Goal: Task Accomplishment & Management: Complete application form

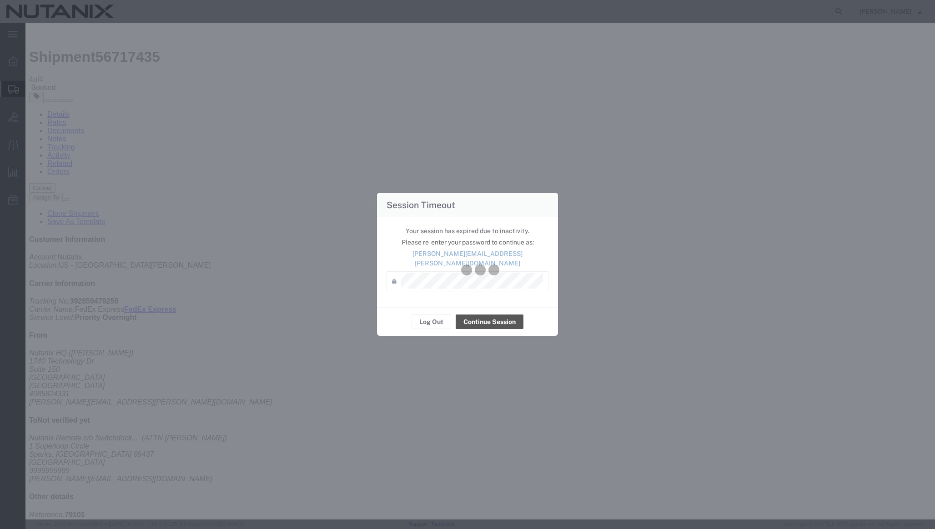
click at [324, 288] on div at bounding box center [480, 271] width 910 height 497
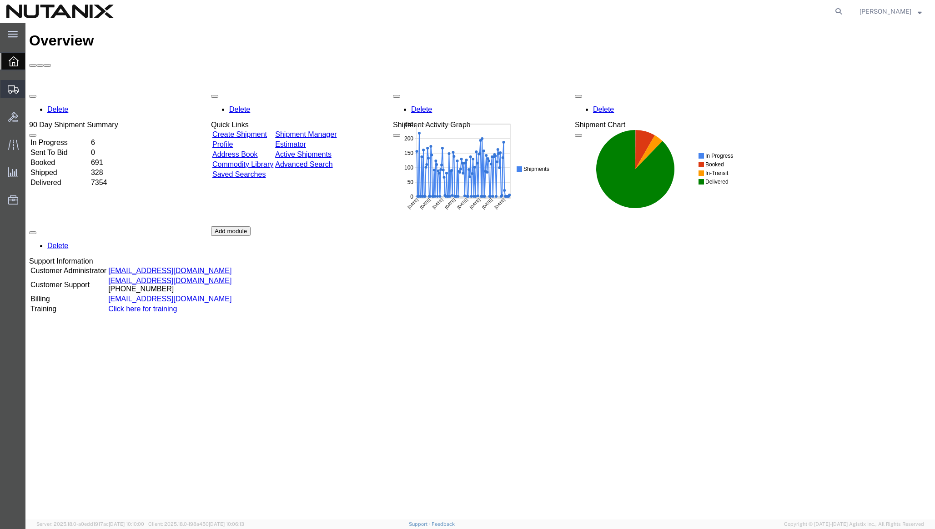
click at [0, 0] on span "Create from Template" at bounding box center [0, 0] width 0 height 0
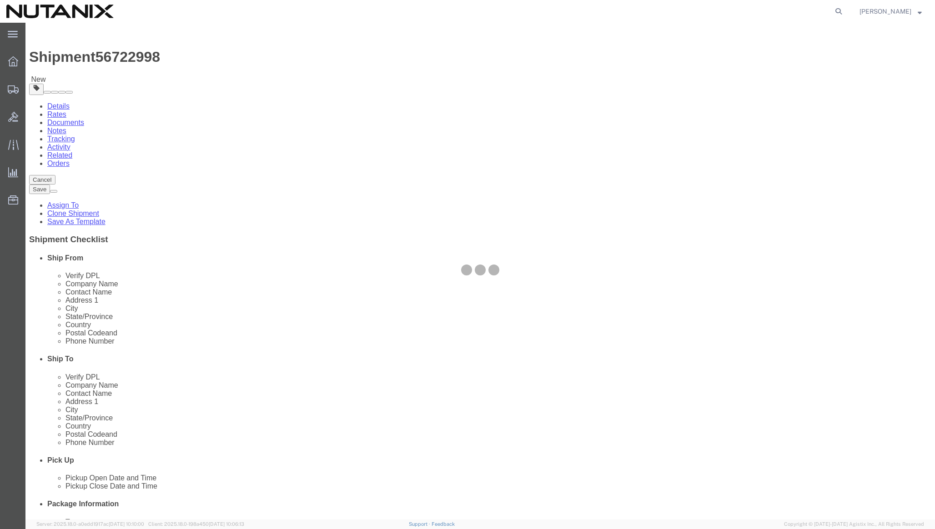
select select
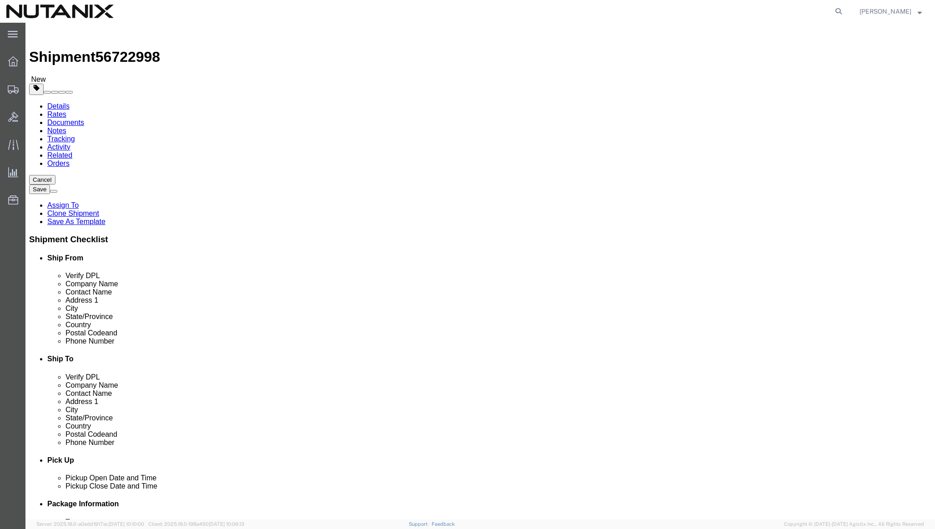
click input "text"
paste input "David Simpson"
type input "David Simpson"
click input "text"
paste input "87 Queensgate"
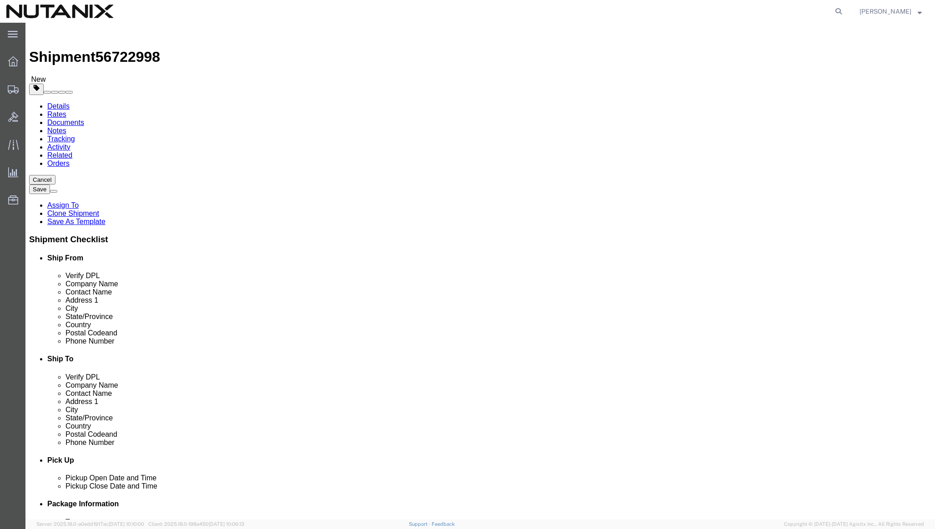
type input "87 Queensgate"
select select
click input "text"
paste input "Breslau"
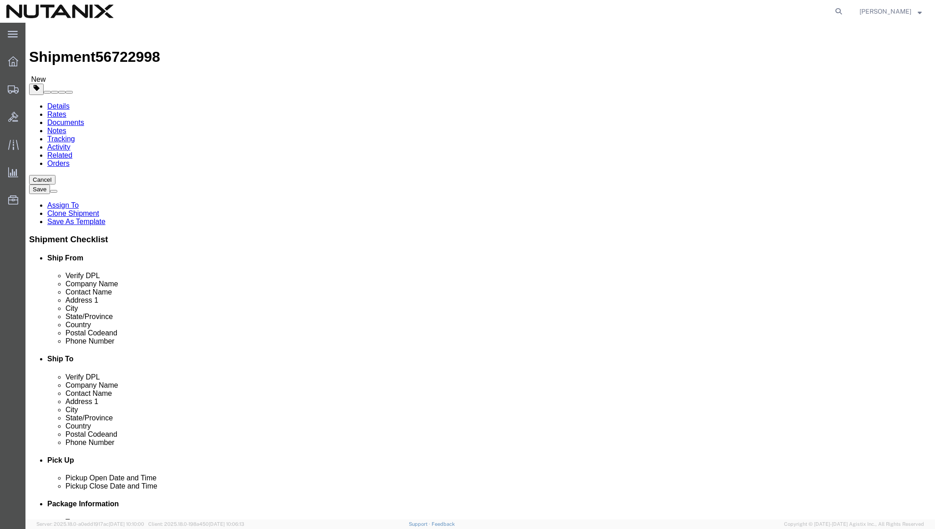
type input "Breslau"
select select
click input "Postal Code"
paste input "N0B1M0"
type input "N0B1M0"
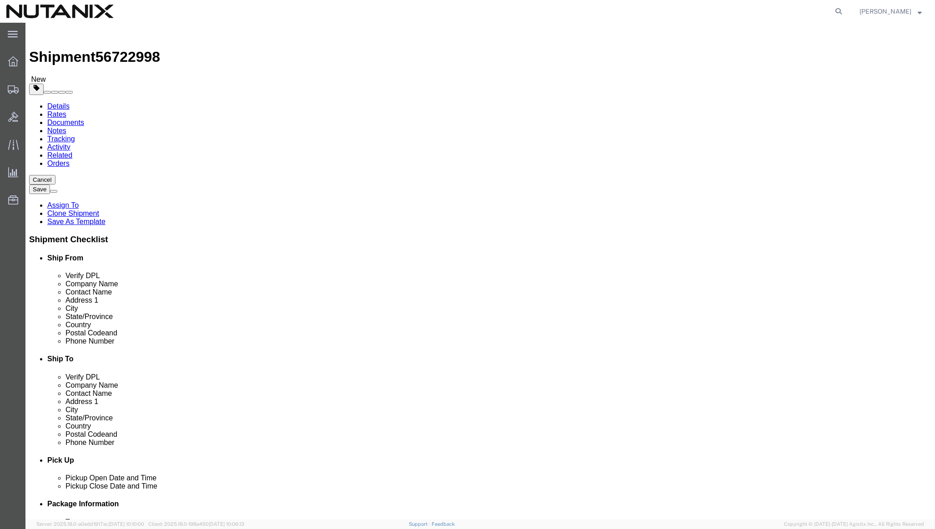
select select
type input "canada"
select select
select select "CA"
type input "ont"
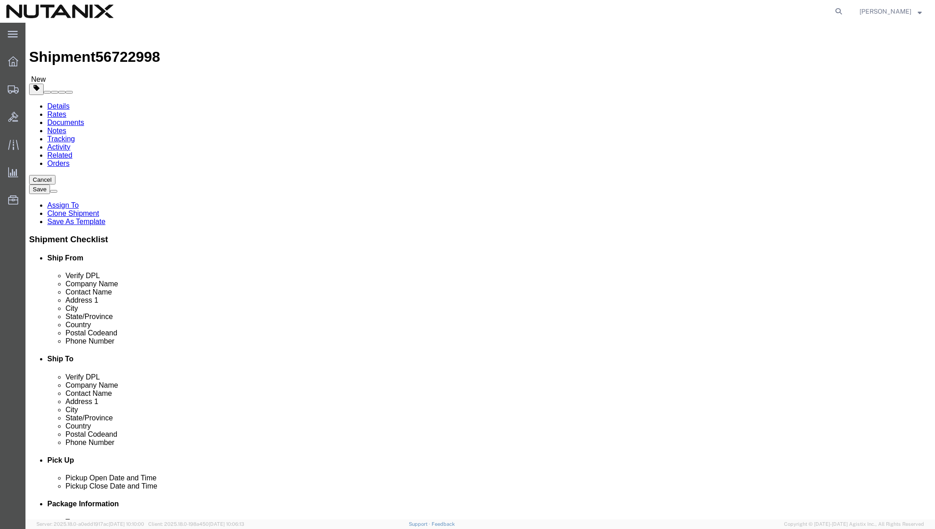
select select
select select "ON"
click input "text"
paste input "9052204676"
type input "9052204676"
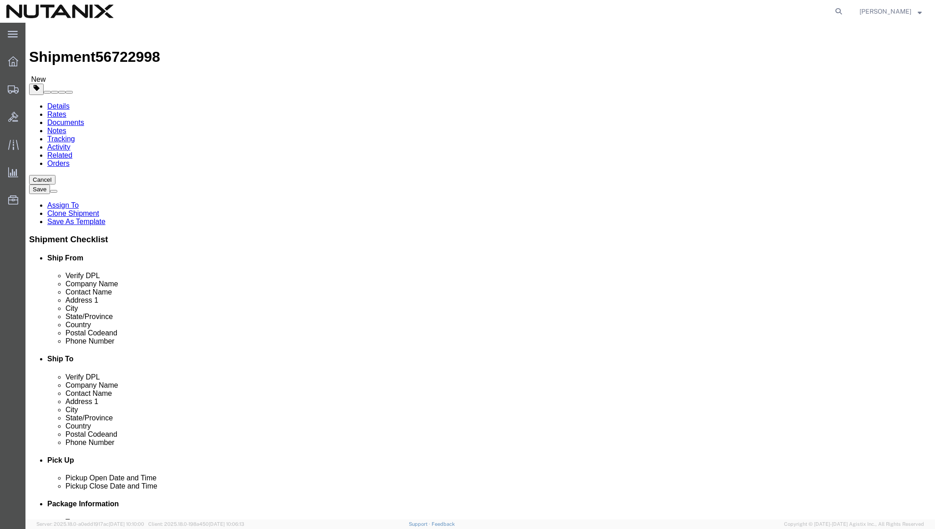
click input "text"
paste input "davsimp77@gmail.com"
type input "davsimp77@gmail.com"
checkbox input "true"
click link "ADDITIONAL INFORMATION"
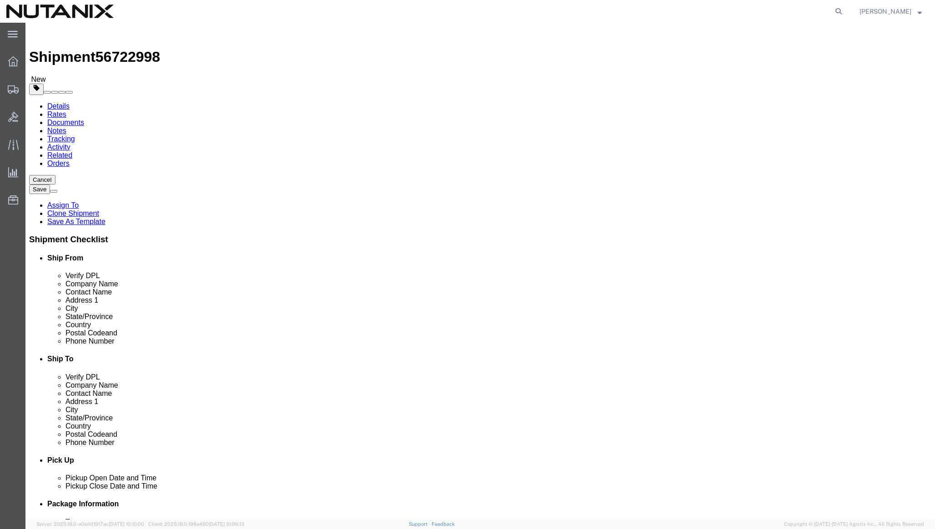
click button "Add"
click select "Select EIN EORI TIN VAT Other"
select select "EIN"
click select "Select EIN EORI TIN VAT Other"
click input "text"
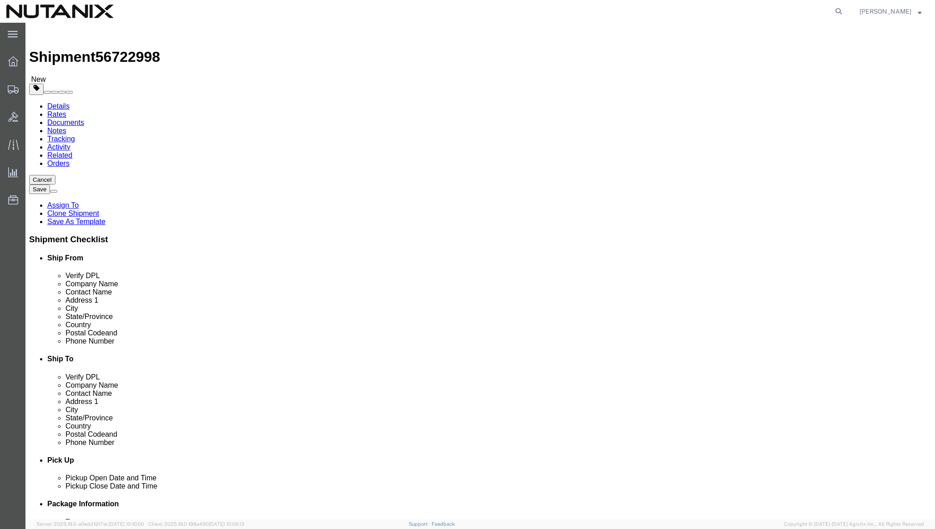
paste input "270989767"
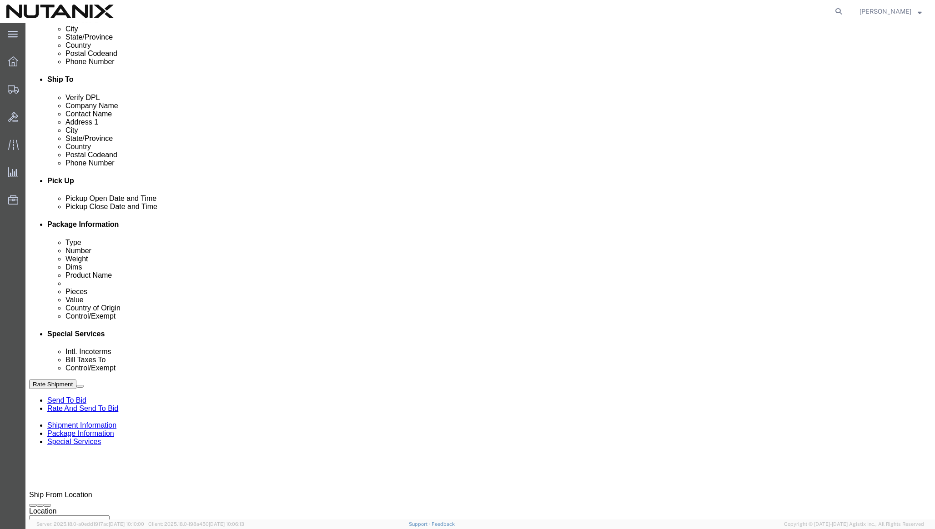
scroll to position [280, 0]
type input "270989767"
drag, startPoint x: 400, startPoint y: 350, endPoint x: 336, endPoint y: 349, distance: 64.1
click div "Select Account Type Activity ID Airline Appointment Number ASN Batch Request # …"
paste input "0434576"
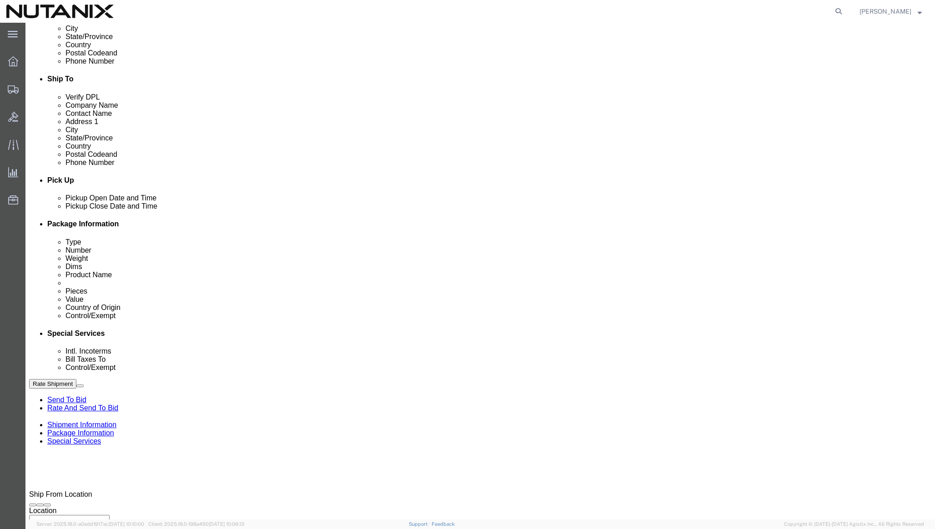
type input "TASK0434576"
click link "Package Information"
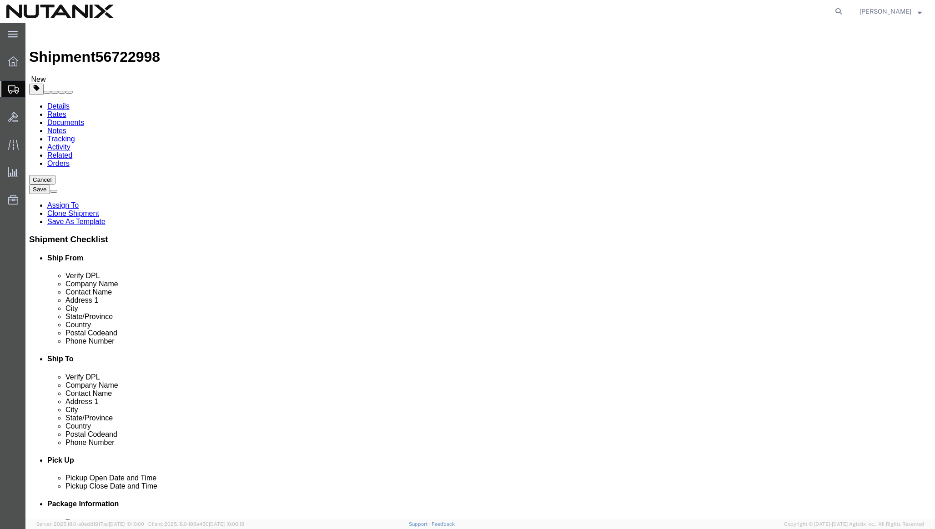
click div "Pieces: 1.00 Each Total value: 1000.00 USD"
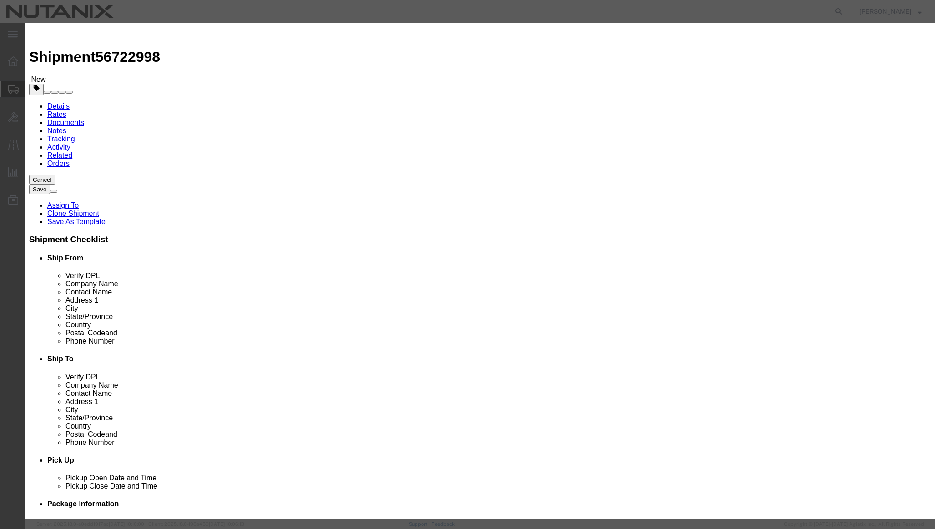
click select "Select ATF BIS DEA EPA FDA FTR ITAR OFAC Other (OPA)"
select select "FTR"
click select "Select ATF BIS DEA EPA FDA FTR ITAR OFAC Other (OPA)"
click select "Select 30.2(d)(2) 30.36 30.37(a) 30.37(f) 30.37(g) 30.37(h) 30.37(i) 30.37(j) 3…"
select select "30.36"
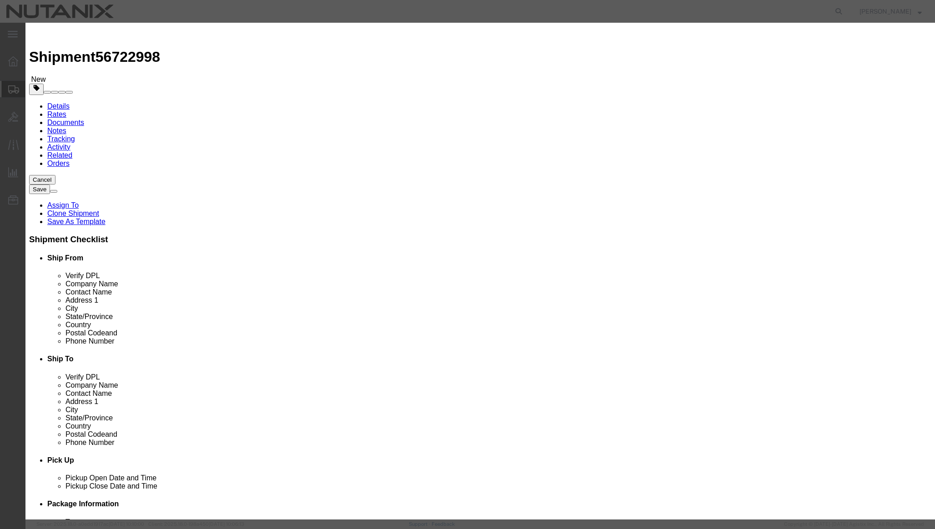
click select "Select 30.2(d)(2) 30.36 30.37(a) 30.37(f) 30.37(g) 30.37(h) 30.37(i) 30.37(j) 3…"
click button "Save & Close"
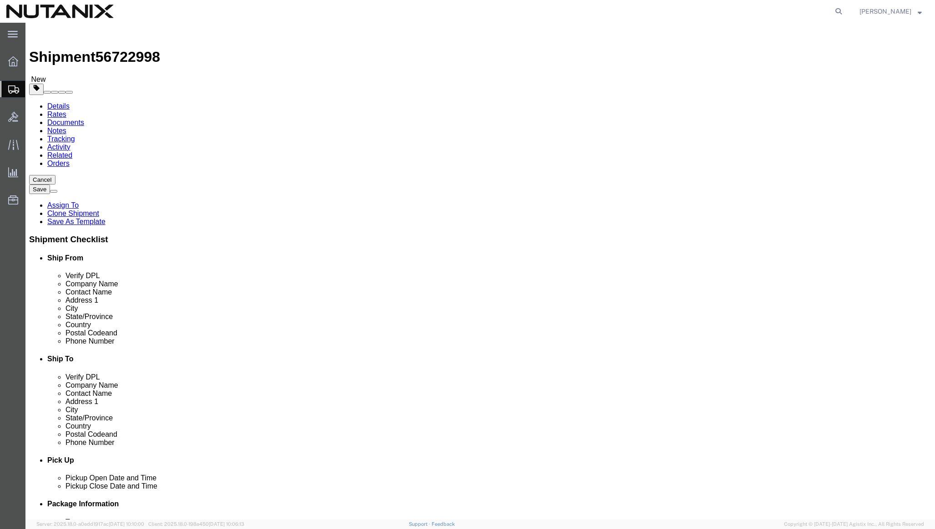
click link "Special Services"
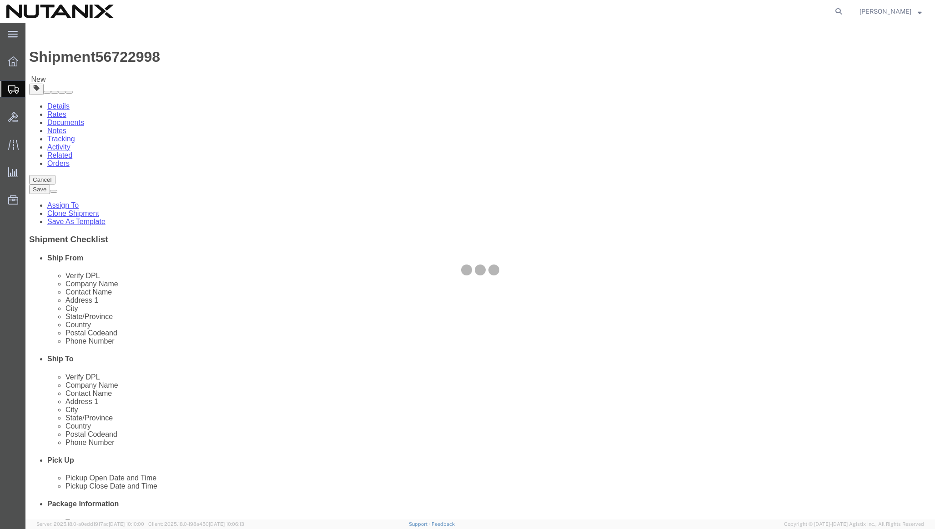
select select
select select "COSTCENTER"
select select "48694"
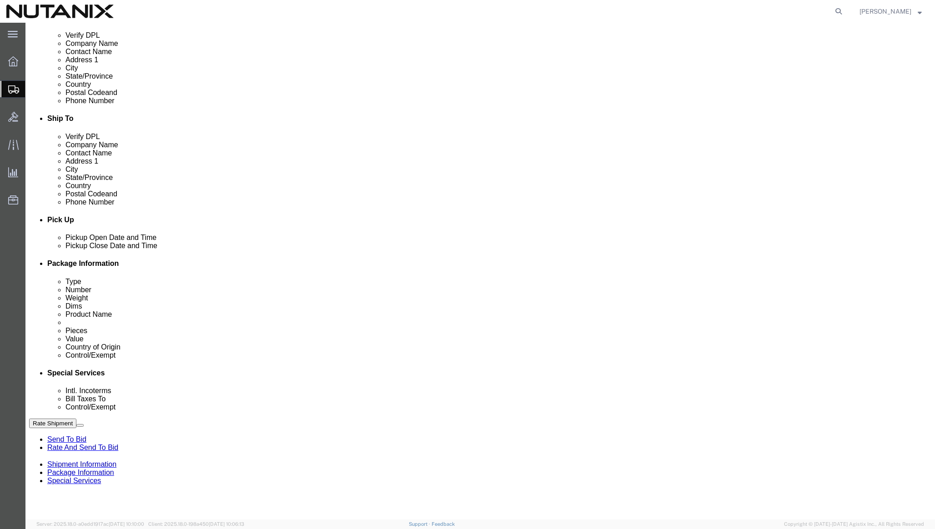
scroll to position [260, 0]
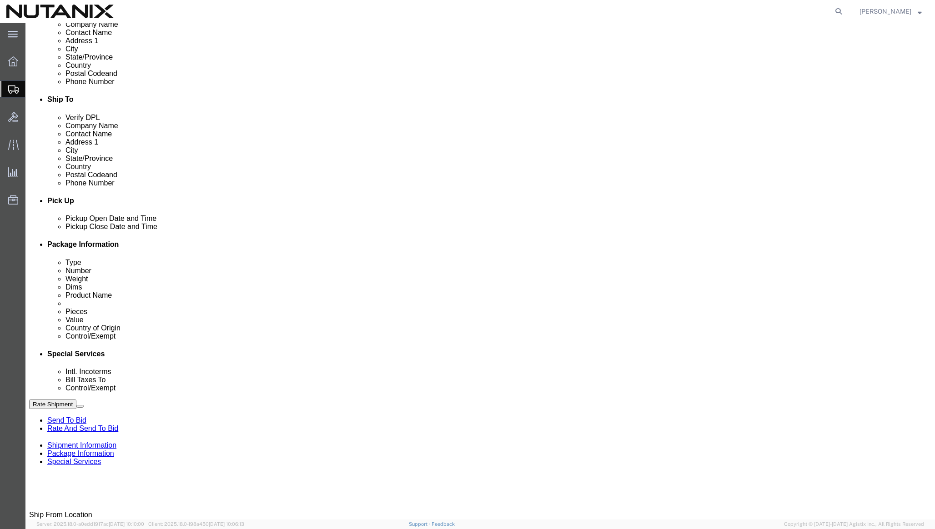
click select "Select Carriage Insurance Paid Carriage Paid To Cost and Freight Cost Insurance…"
select select "DDP"
click select "Select Carriage Insurance Paid Carriage Paid To Cost and Freight Cost Insurance…"
select select "SHIP"
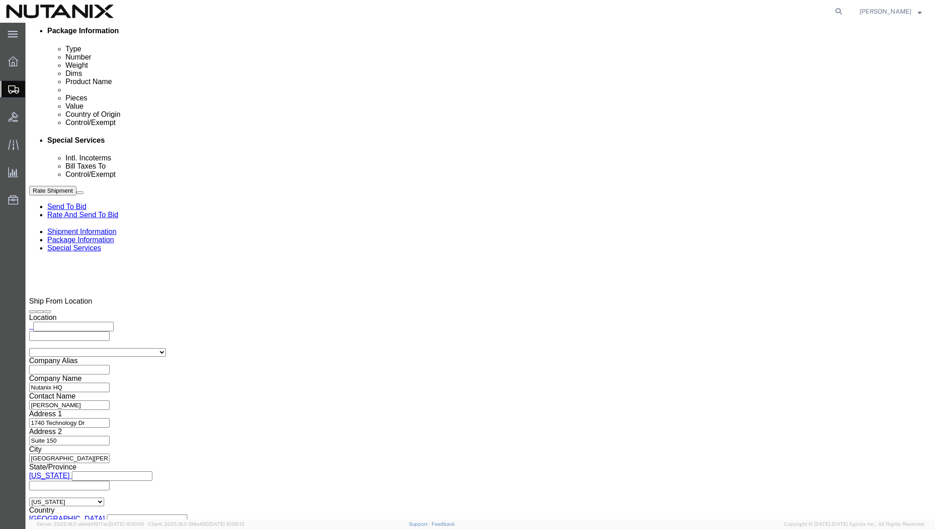
scroll to position [559, 0]
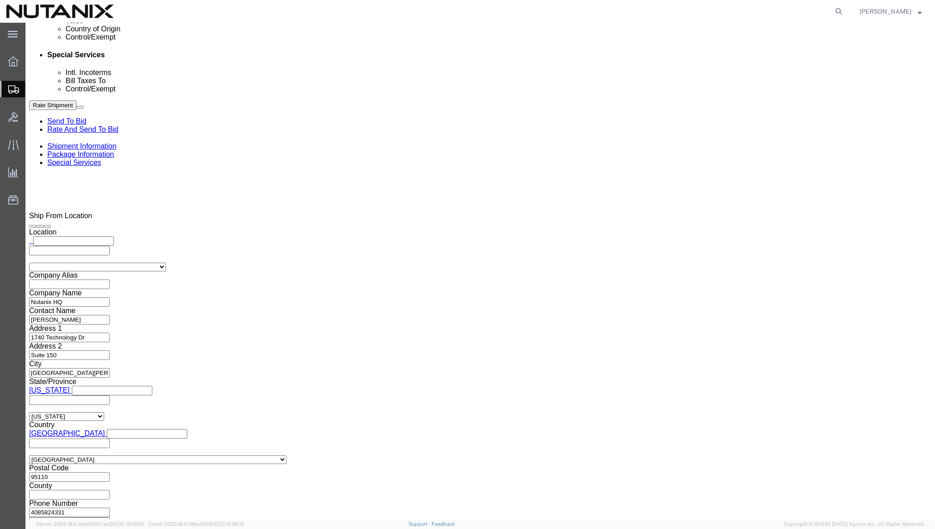
click select "Select ATF BIS DEA EPA FDA FTR ITAR OFAC Other (OPA)"
select select "FTR"
click select "Select ATF BIS DEA EPA FDA FTR ITAR OFAC Other (OPA)"
click select "Select 30.2(d)(2) 30.36 30.37(a) 30.37(f) 30.37(g) 30.37(h) 30.37(i) 30.37(j) 3…"
select select "30.36"
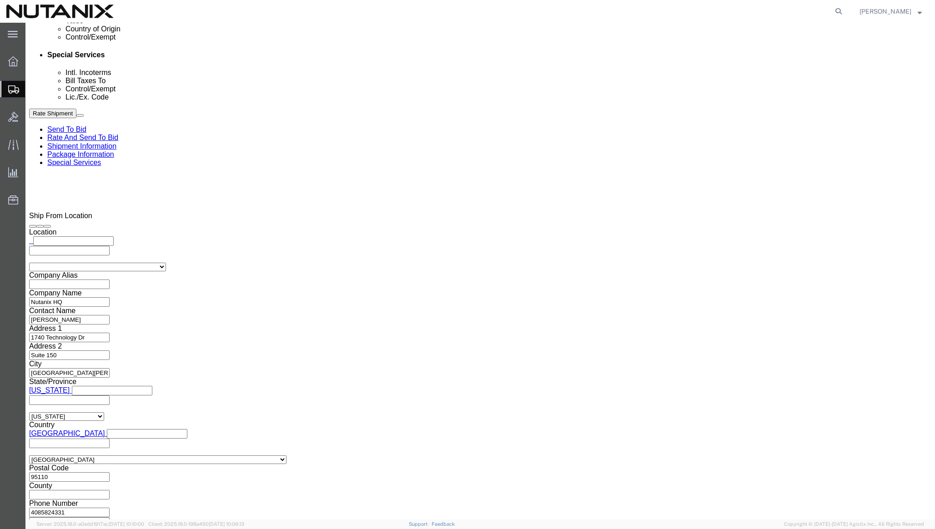
click select "Select 30.2(d)(2) 30.36 30.37(a) 30.37(f) 30.37(g) 30.37(h) 30.37(i) 30.37(j) 3…"
click div "Cancel Save Assign To Clone Shipment Save As Template Shipment Checklist Ship F…"
click button "Rate Shipment"
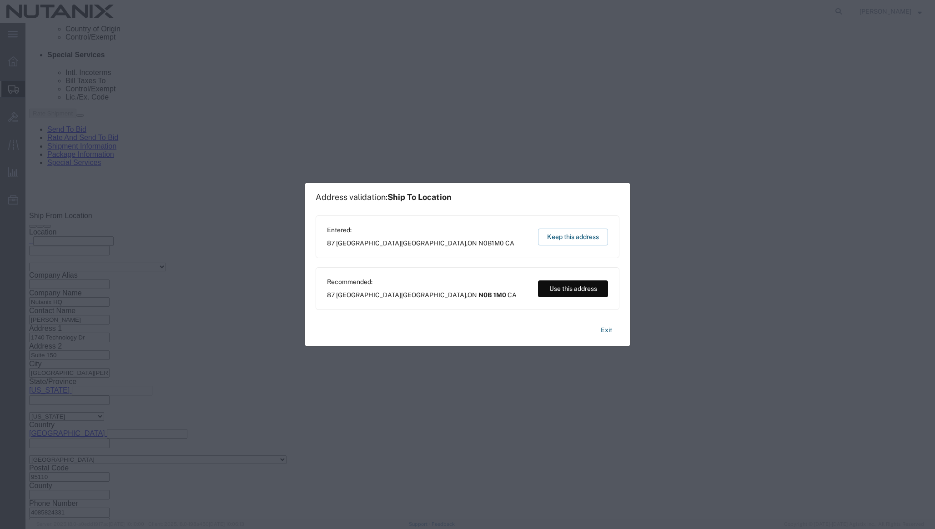
click at [568, 293] on button "Use this address" at bounding box center [573, 289] width 70 height 17
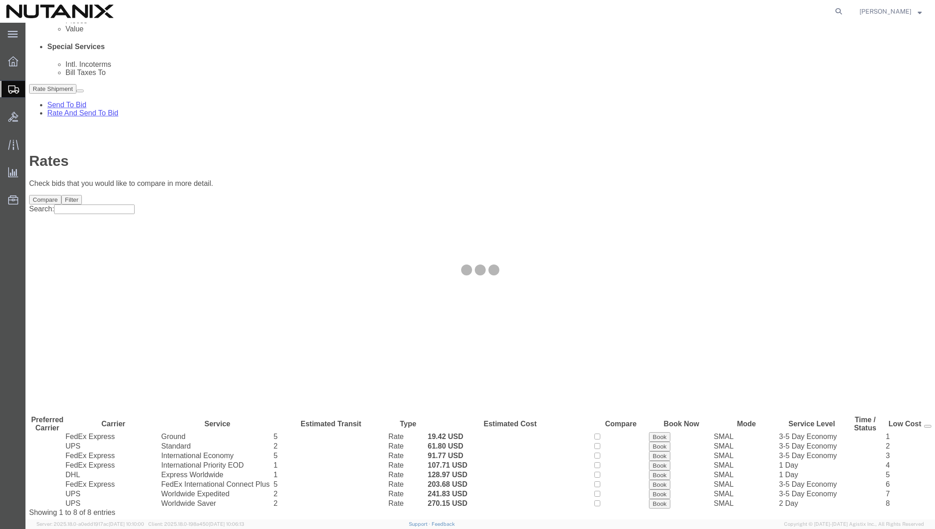
scroll to position [0, 0]
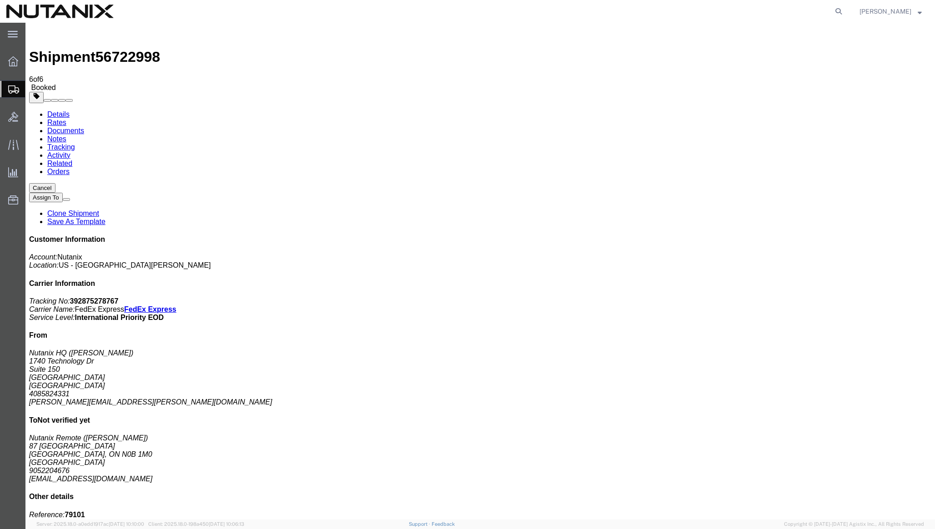
copy td "392875278767"
click at [99, 210] on link "Clone Shipment" at bounding box center [73, 214] width 52 height 8
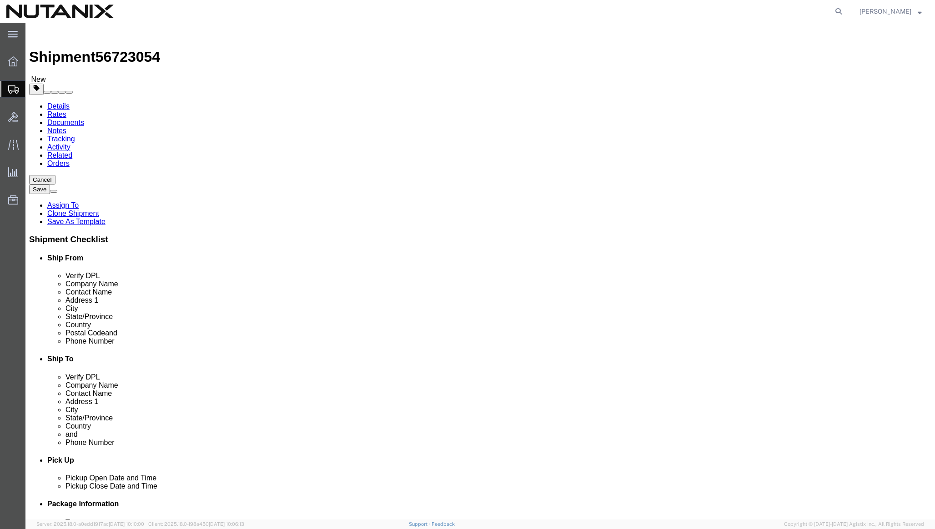
drag, startPoint x: 547, startPoint y: 188, endPoint x: 407, endPoint y: 188, distance: 140.1
click div "Contact Name David Simpson"
paste input "Sam Berberi"
type input "Sam Berberi"
drag, startPoint x: 552, startPoint y: 206, endPoint x: 385, endPoint y: 200, distance: 167.0
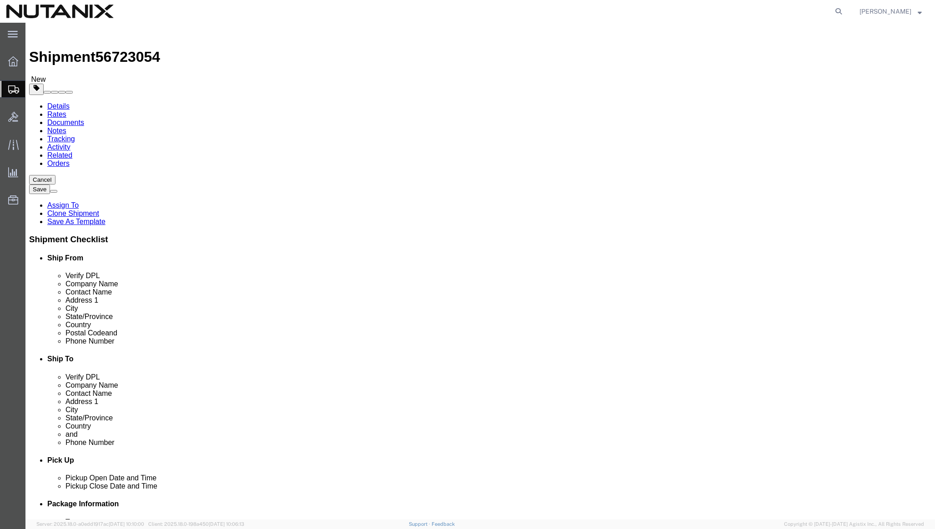
click div "Address 1 87 Queensgate"
paste input "1420 Av. O'Brien"
type input "1420 Av. O'Brien"
click input "text"
paste input "Ville Saint Laurent"
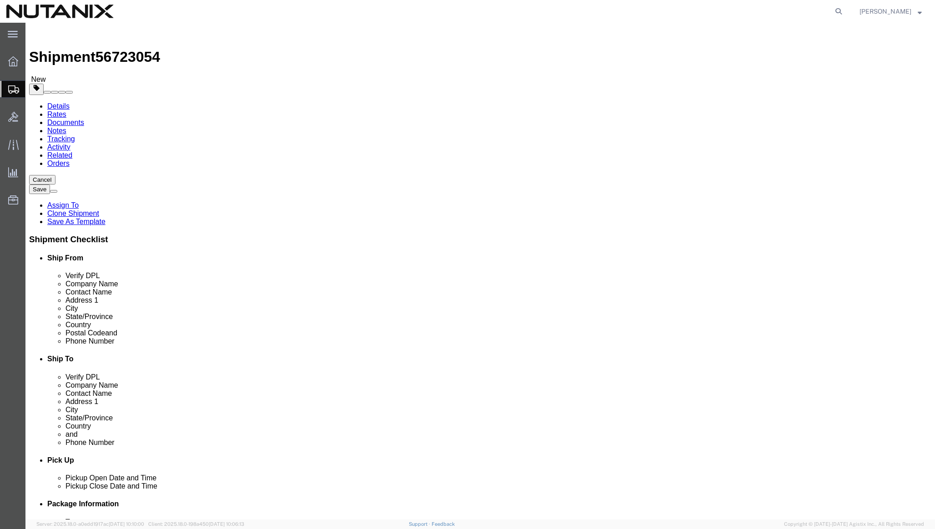
type input "Ville Saint Laurent"
drag, startPoint x: 533, startPoint y: 238, endPoint x: 417, endPoint y: 238, distance: 116.0
click div "City Breslau"
paste input "Montreal"
type input "Montreal"
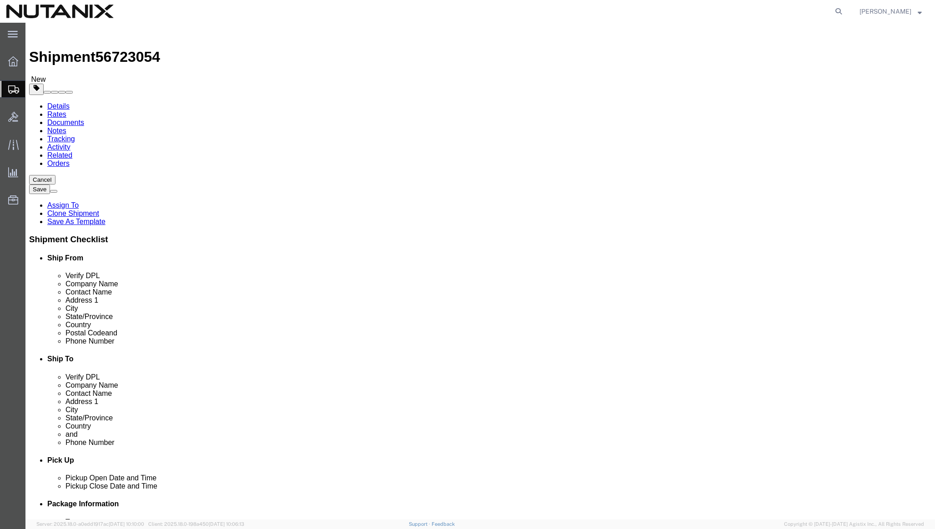
select select "QC"
drag, startPoint x: 535, startPoint y: 292, endPoint x: 432, endPoint y: 290, distance: 103.7
click div "Postal Code N0B 1M0"
paste input "H4L3W4"
type input "H4L3W4"
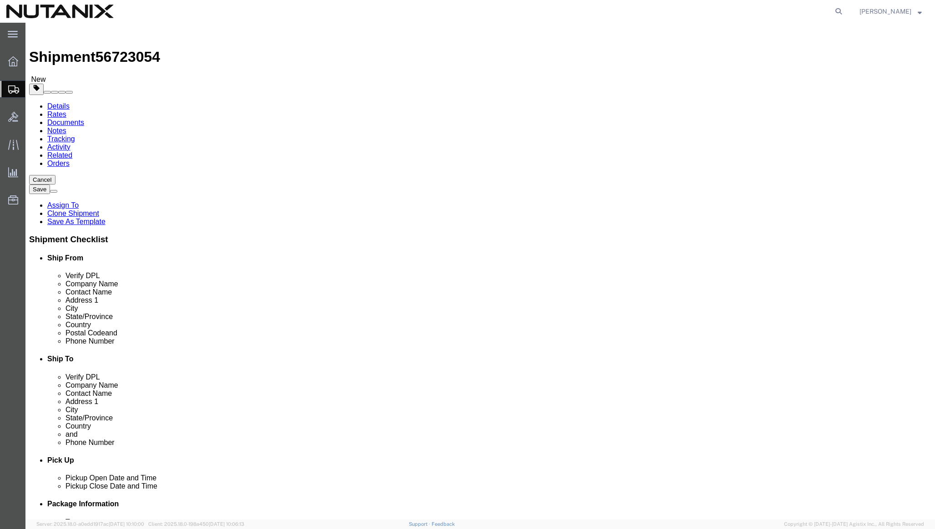
drag, startPoint x: 555, startPoint y: 306, endPoint x: 406, endPoint y: 297, distance: 149.4
click div "Location Select Select My Profile Location AE - Dubai City AU - Australia DE - …"
paste input "5146647959"
type input "5146647959"
drag, startPoint x: 589, startPoint y: 328, endPoint x: 451, endPoint y: 315, distance: 139.4
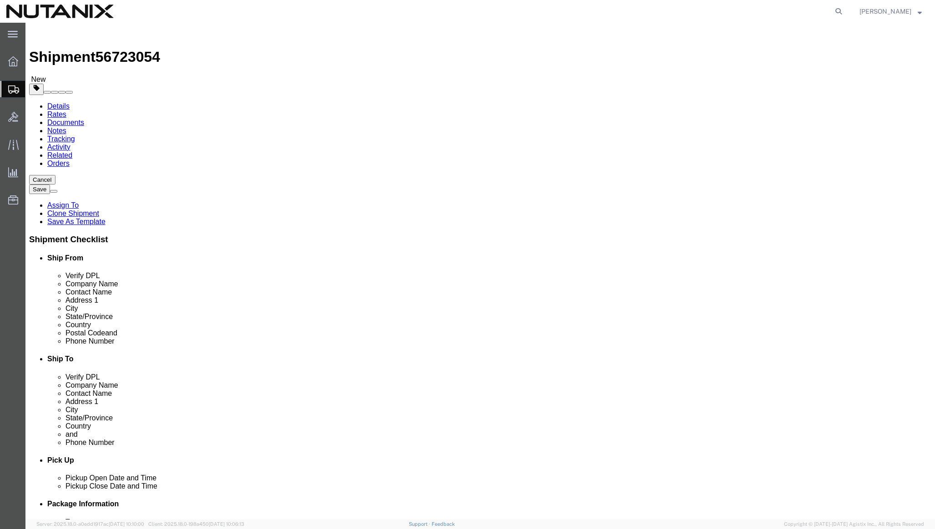
click div "Location Select Select My Profile Location AE - Dubai City AU - Australia DE - …"
paste input "sam.berberi"
type input "sam.berberi@gmail.com"
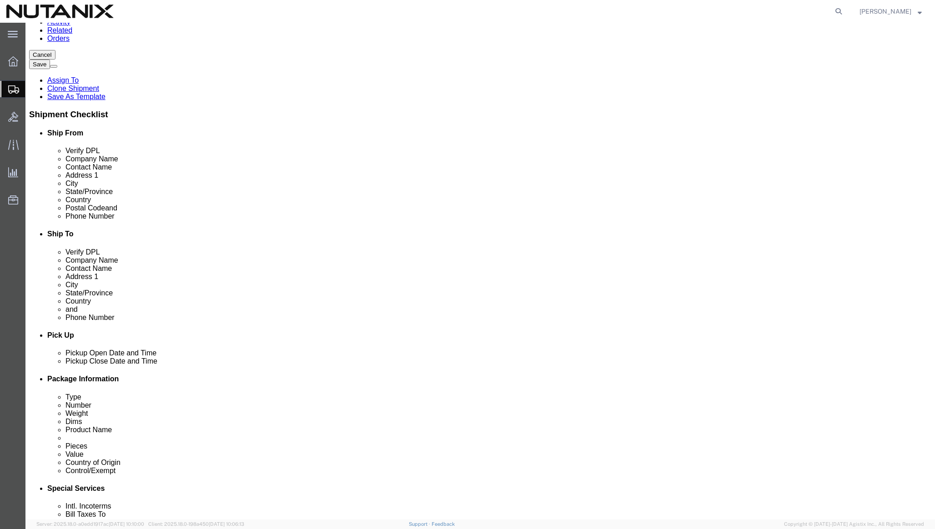
scroll to position [150, 0]
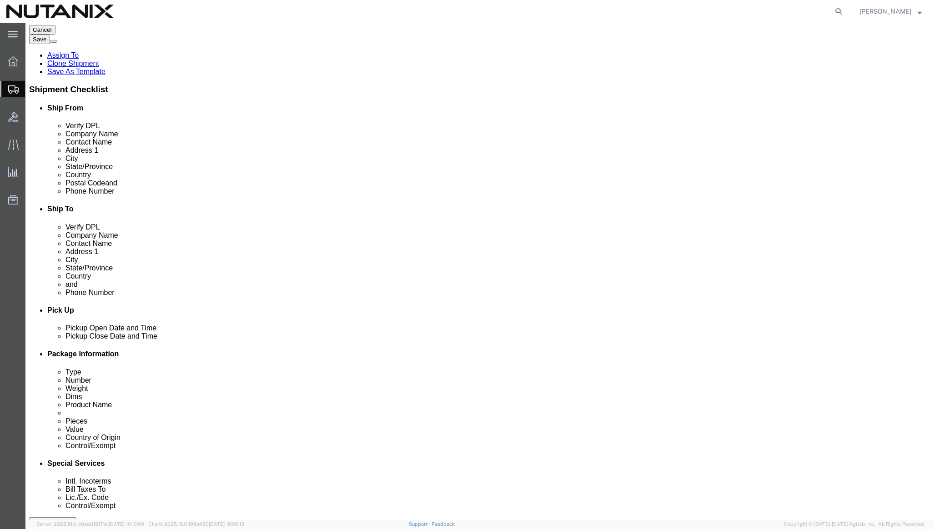
drag, startPoint x: 416, startPoint y: 411, endPoint x: 293, endPoint y: 407, distance: 123.3
click div "Select Account Type Activity ID Airline Appointment Number ASN Batch Request # …"
paste input "5183"
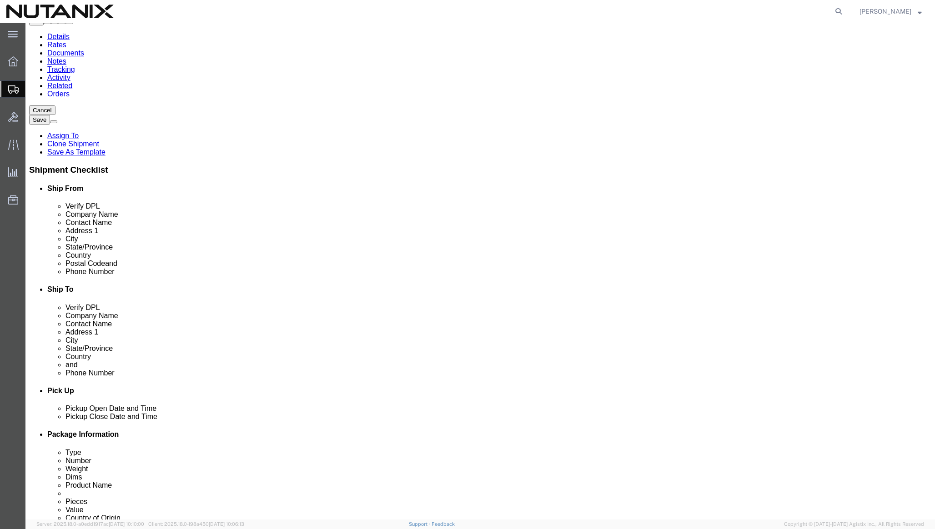
scroll to position [0, 0]
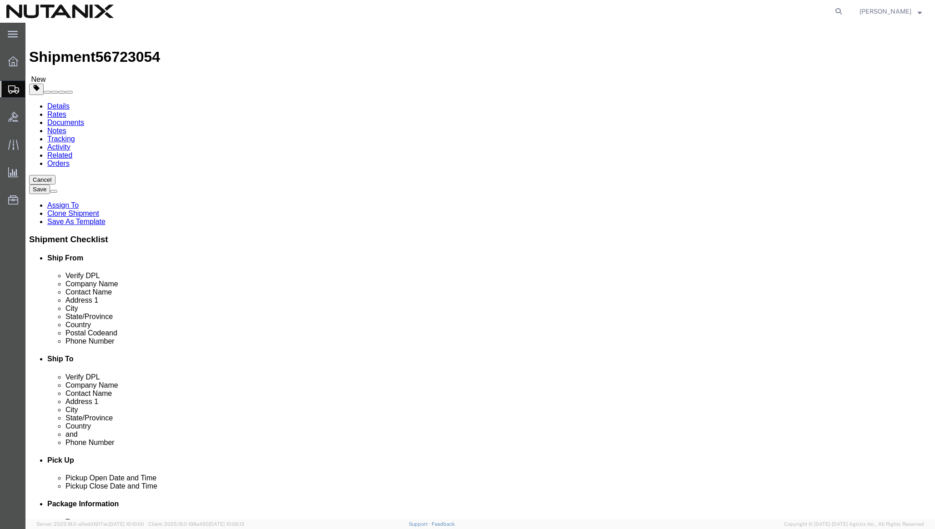
type input "TASK0435183"
click icon
click dd "1000.00 USD"
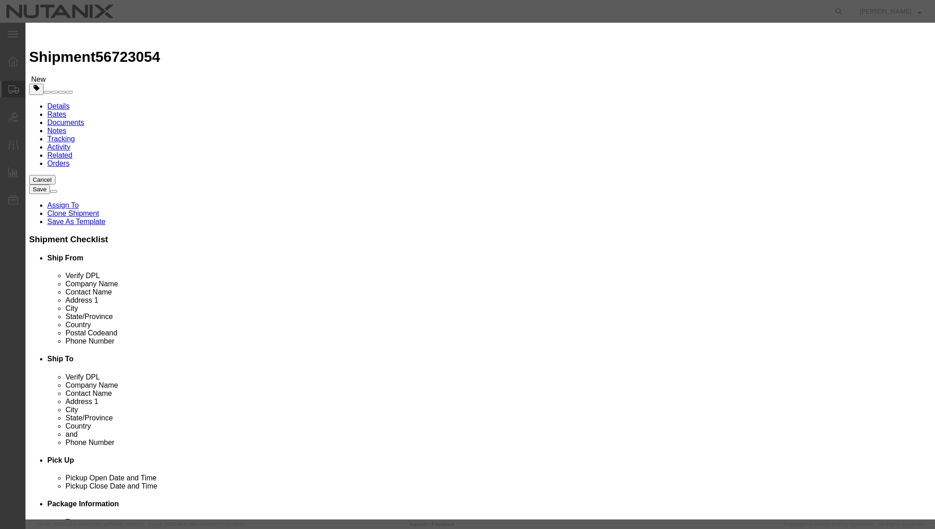
drag, startPoint x: 383, startPoint y: 70, endPoint x: 220, endPoint y: 66, distance: 163.3
click div "Product Name Macbook Pro"
type input "Lenovo Thinkpad"
click button "Save & Close"
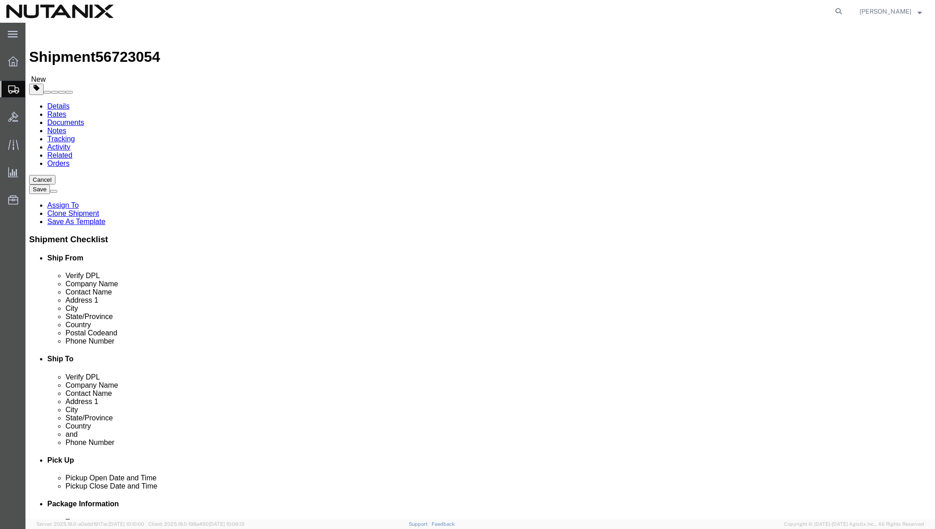
click link "Special Services"
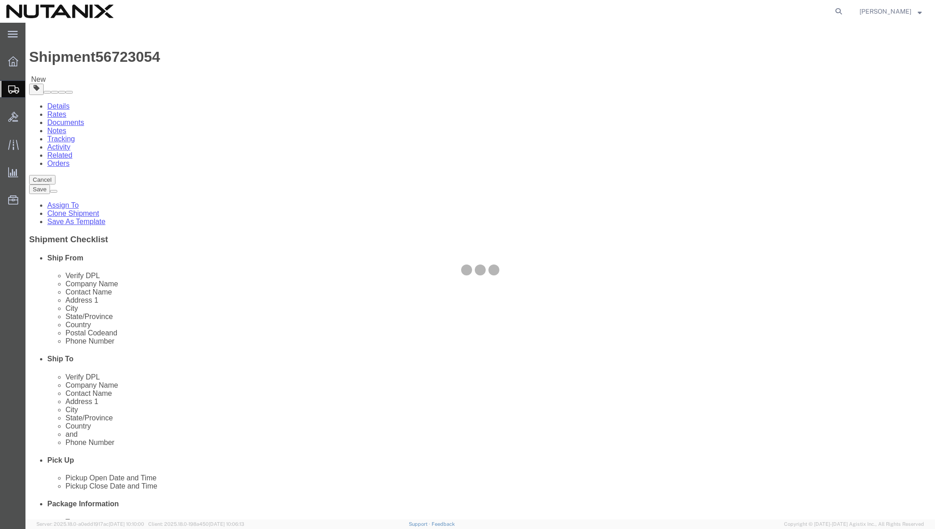
select select
select select "COSTCENTER"
select select "48694"
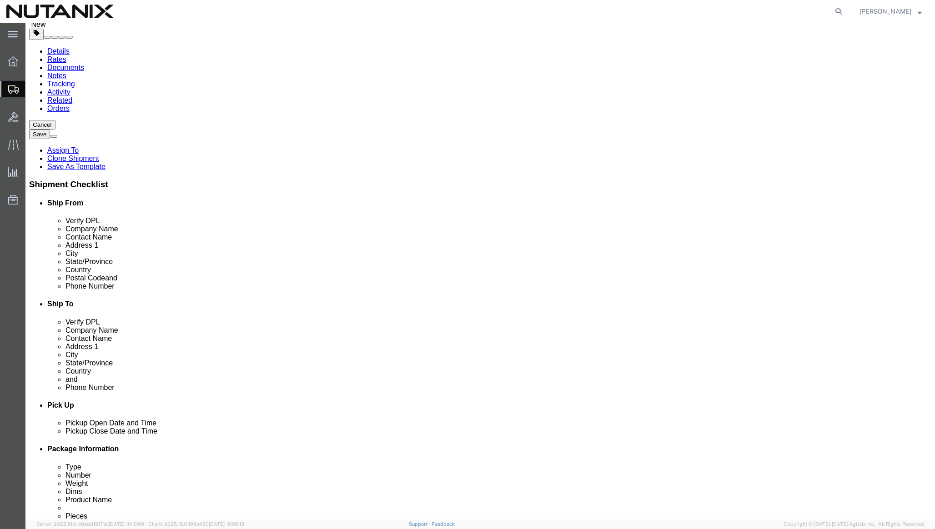
scroll to position [202, 0]
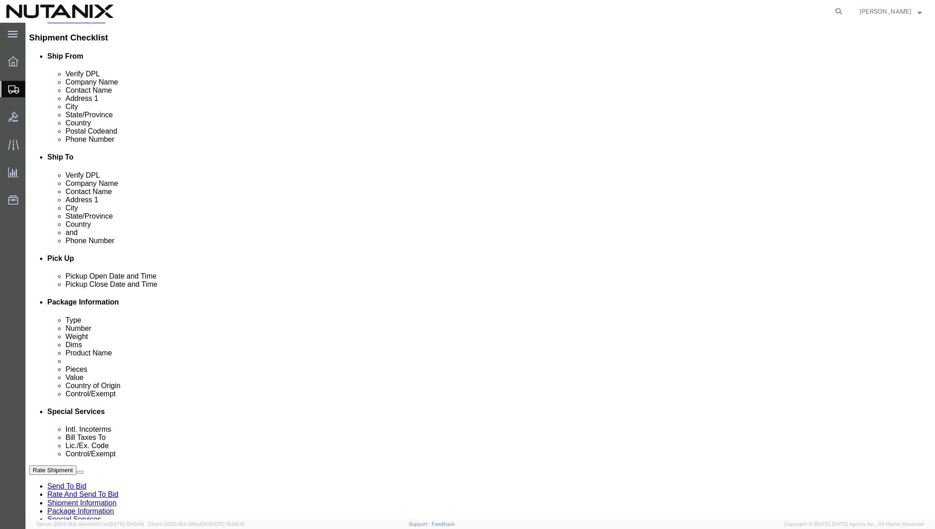
click select "Select Carriage Insurance Paid Carriage Paid To Cost and Freight Cost Insurance…"
select select "DDP"
click select "Select Carriage Insurance Paid Carriage Paid To Cost and Freight Cost Insurance…"
select select "SHIP"
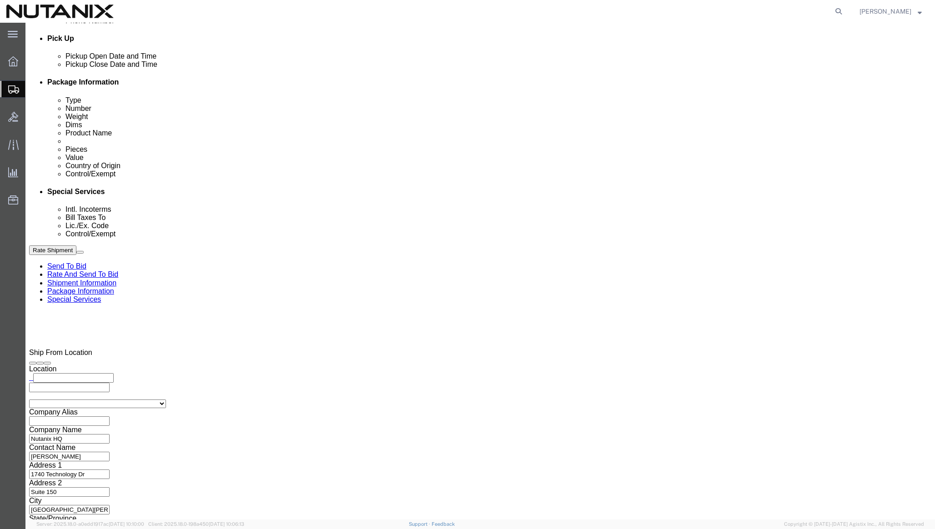
scroll to position [462, 0]
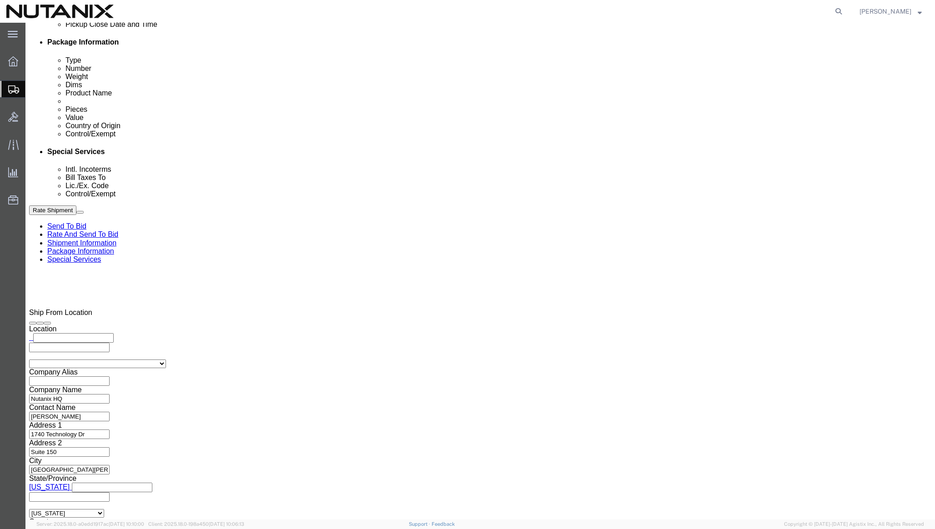
click button "Rate Shipment"
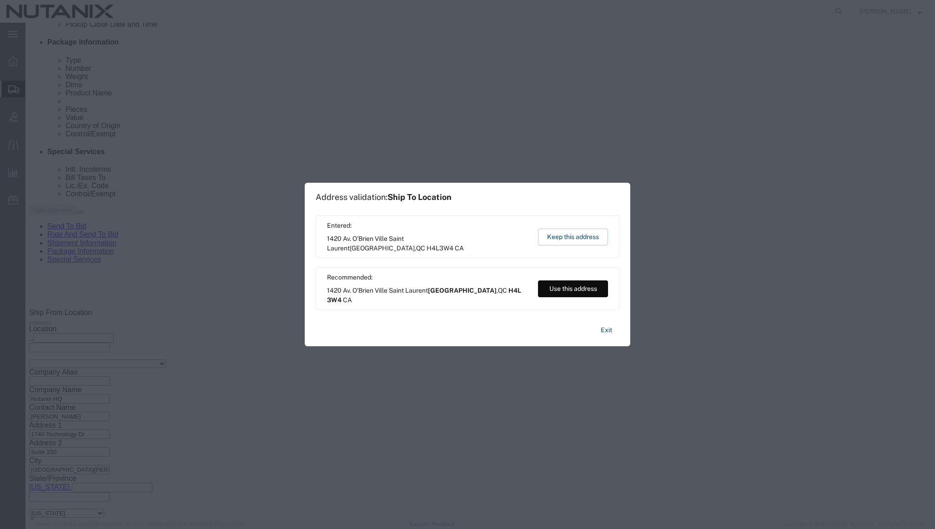
click at [576, 286] on button "Use this address" at bounding box center [573, 289] width 70 height 17
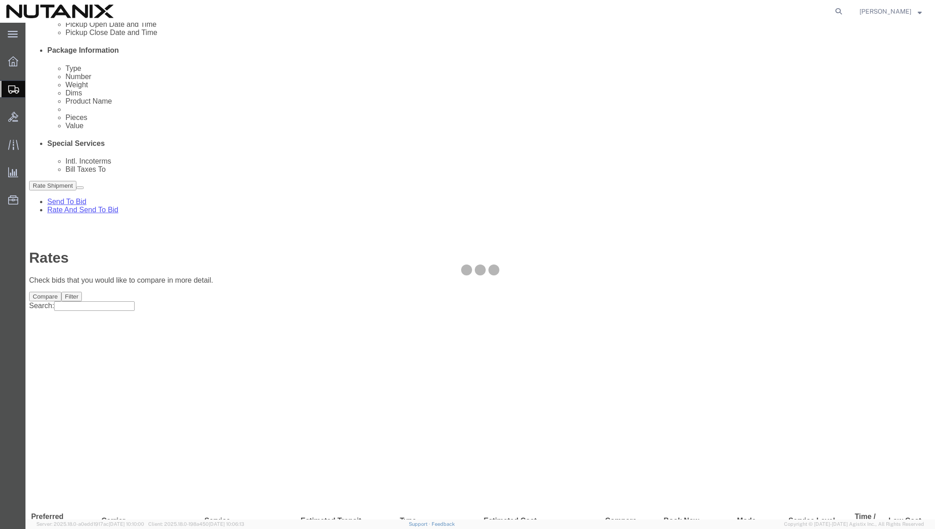
scroll to position [0, 0]
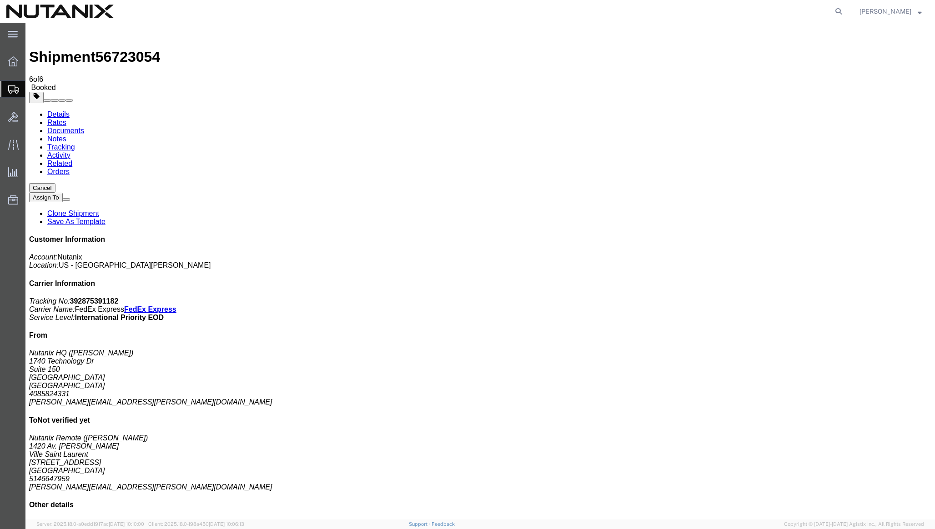
copy td "392875391182"
